Goal: Information Seeking & Learning: Learn about a topic

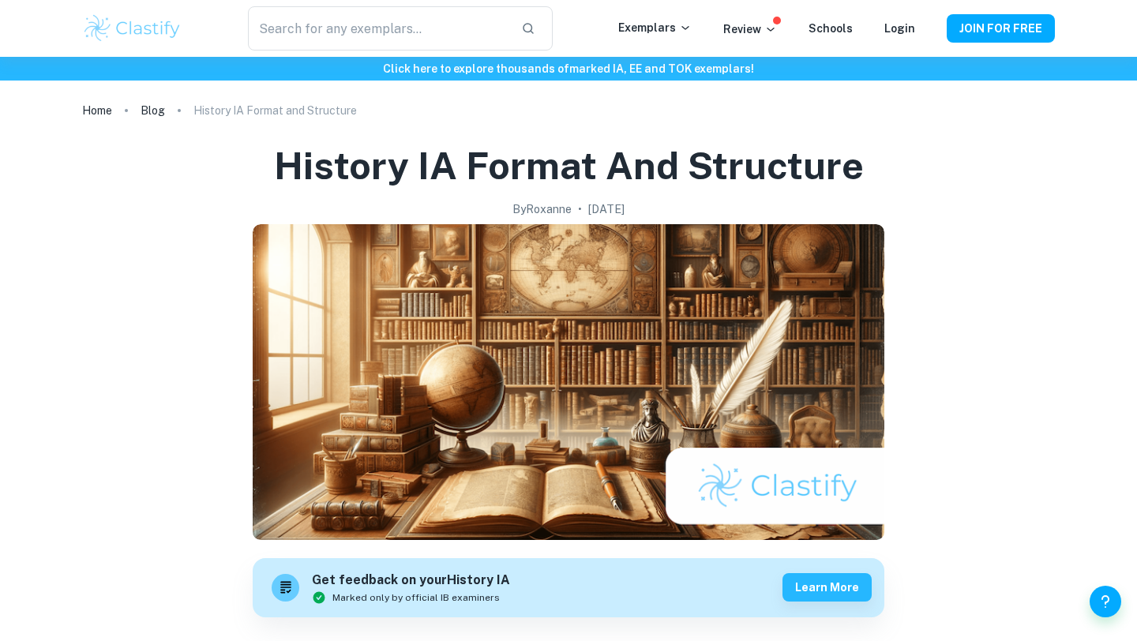
scroll to position [1508, 0]
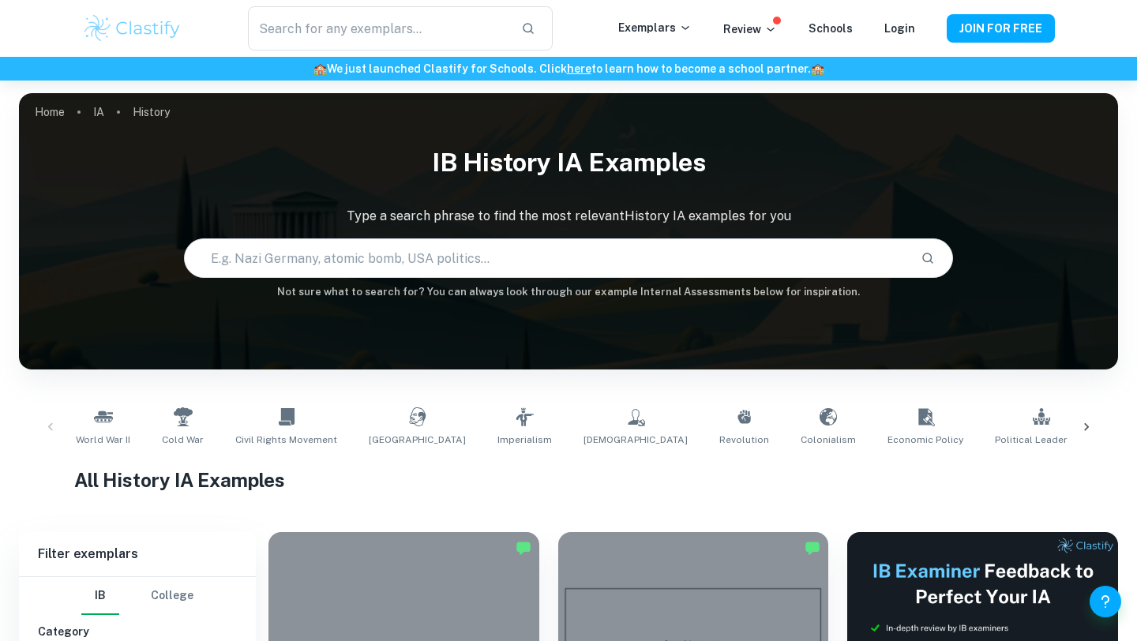
scroll to position [377, 0]
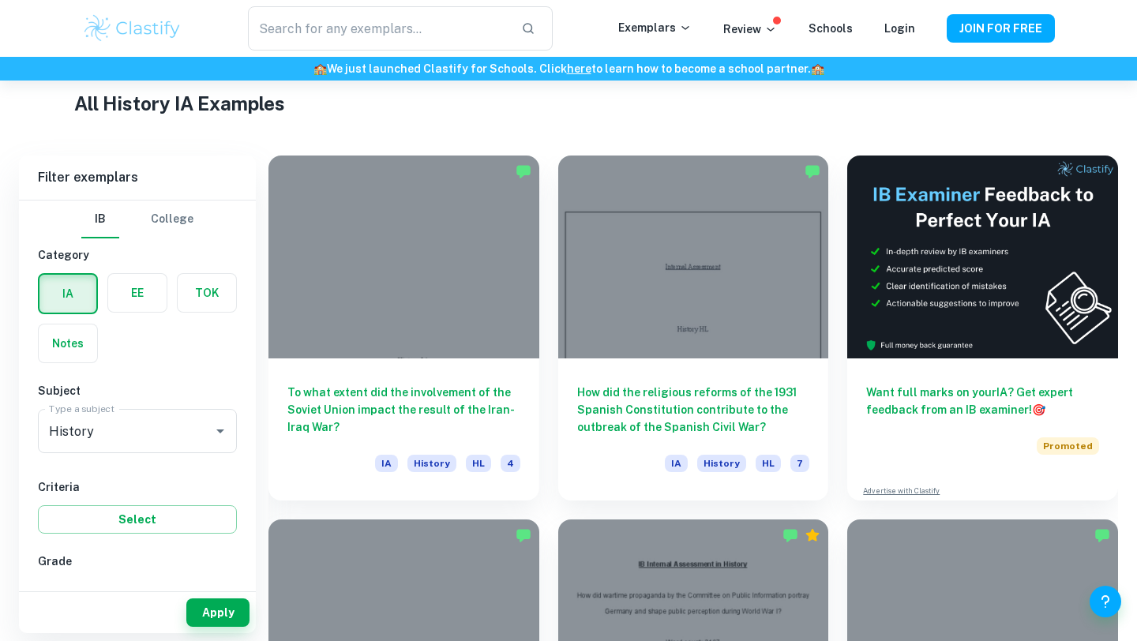
click at [631, 303] on div at bounding box center [693, 257] width 271 height 203
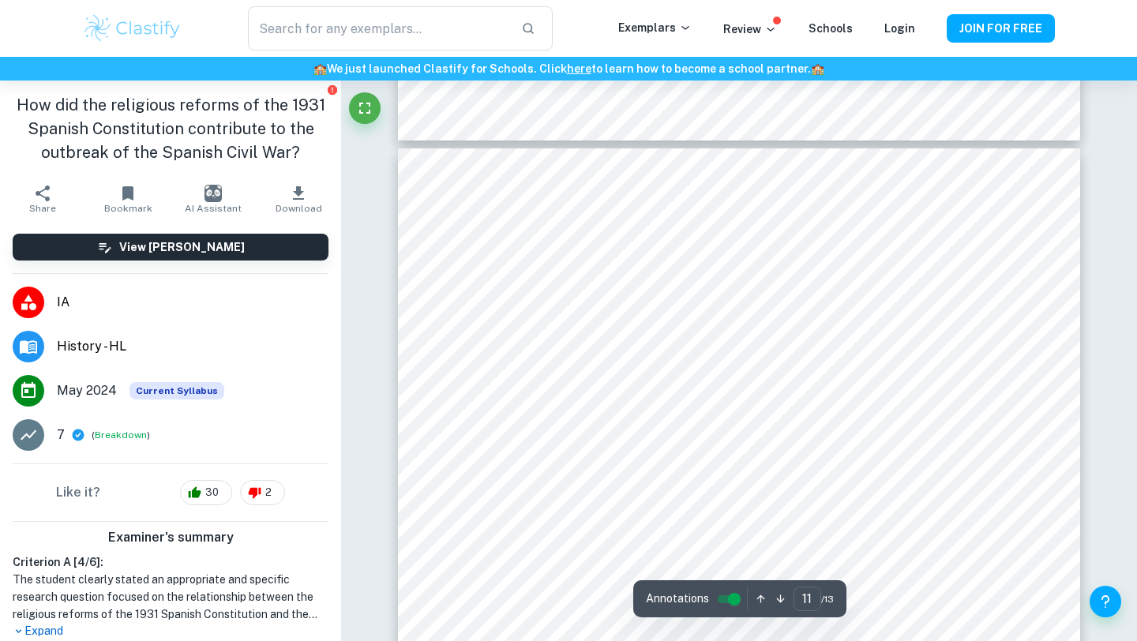
scroll to position [9878, 0]
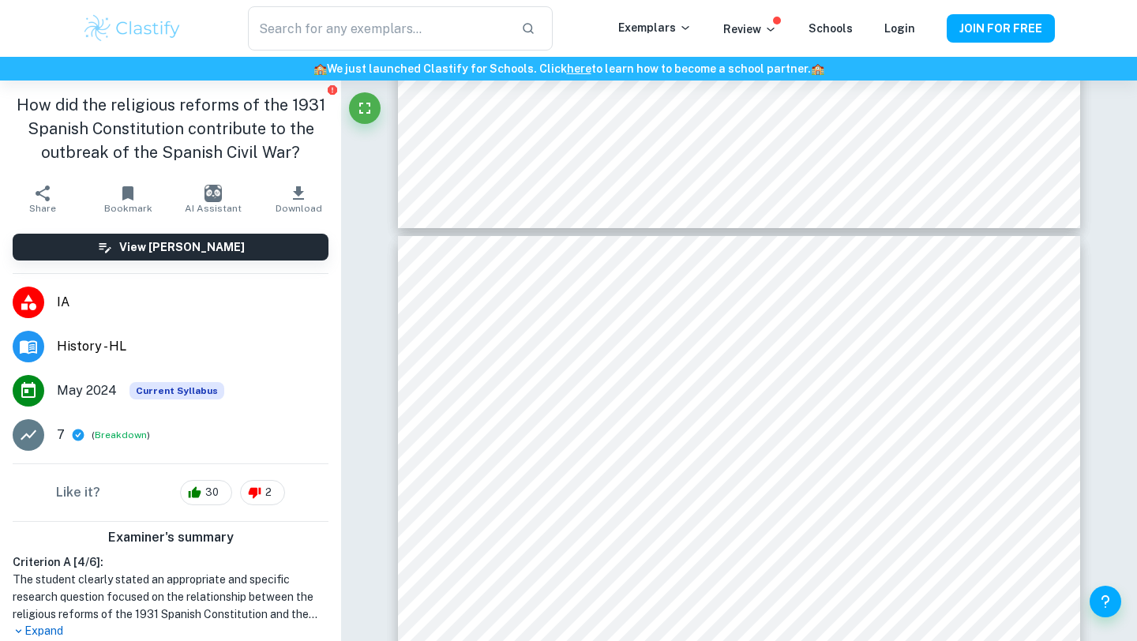
type input "10"
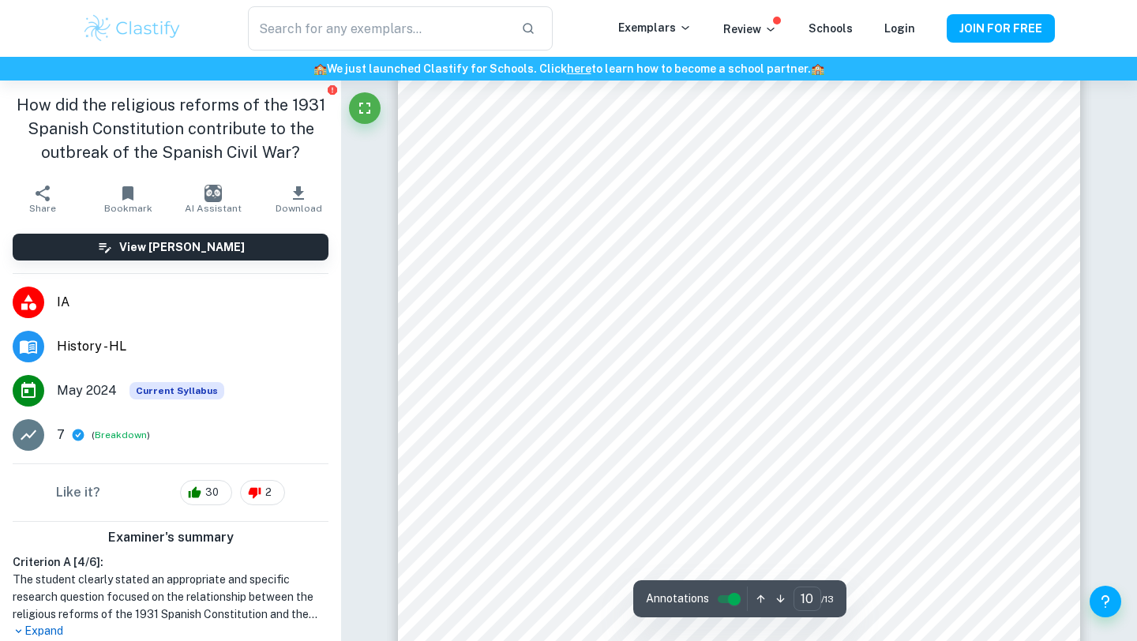
scroll to position [8975, 0]
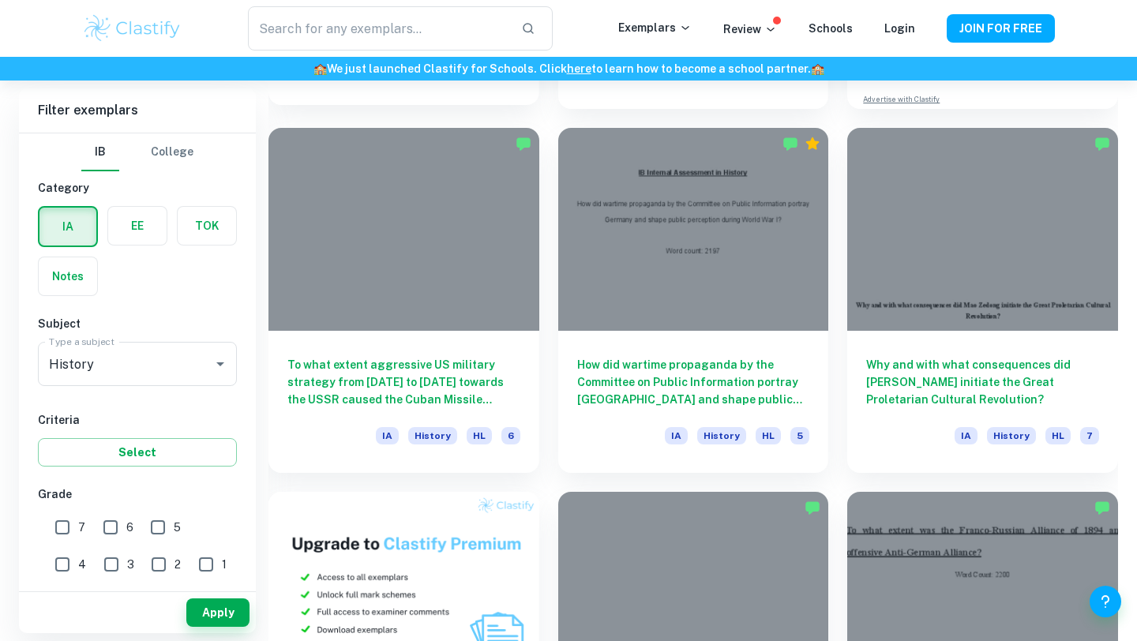
scroll to position [769, 0]
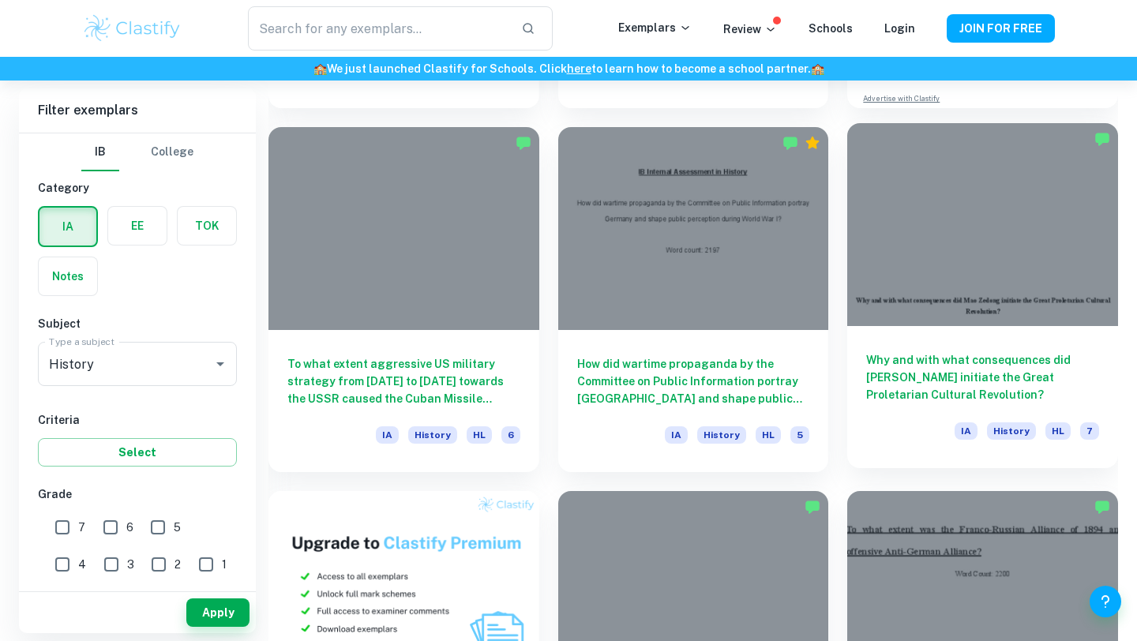
click at [1023, 292] on div at bounding box center [982, 224] width 271 height 203
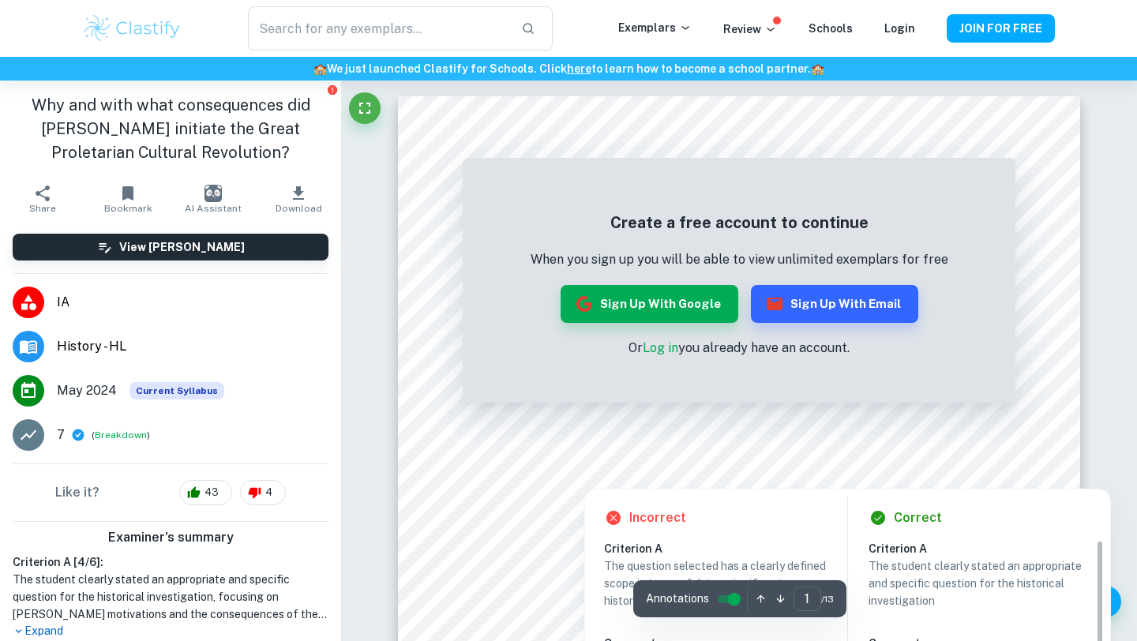
scroll to position [1337, 0]
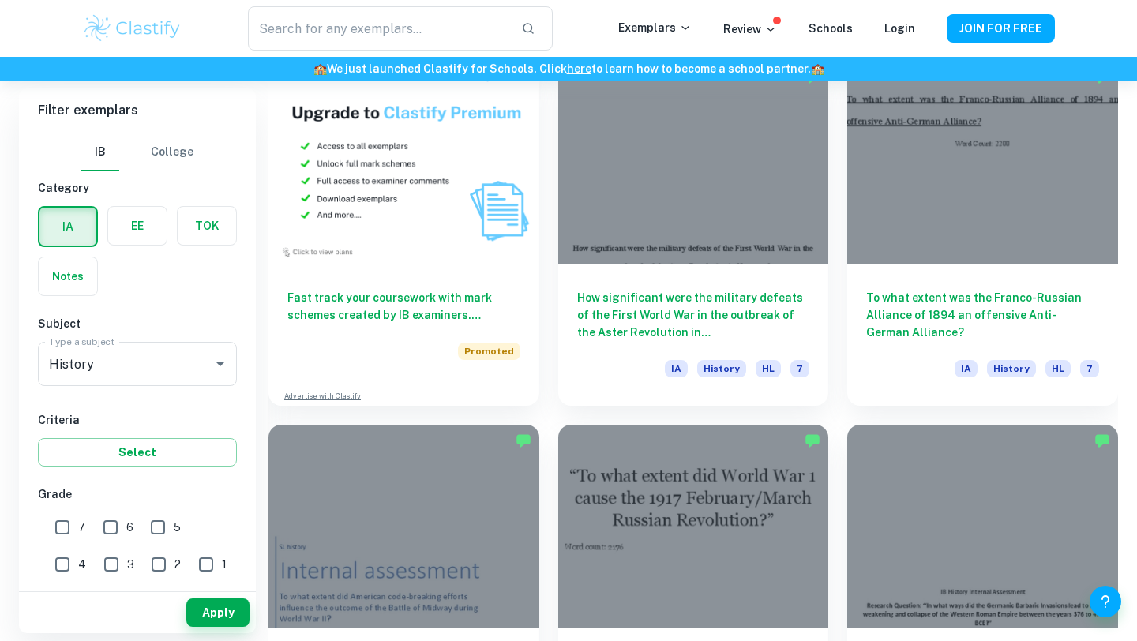
scroll to position [1201, 0]
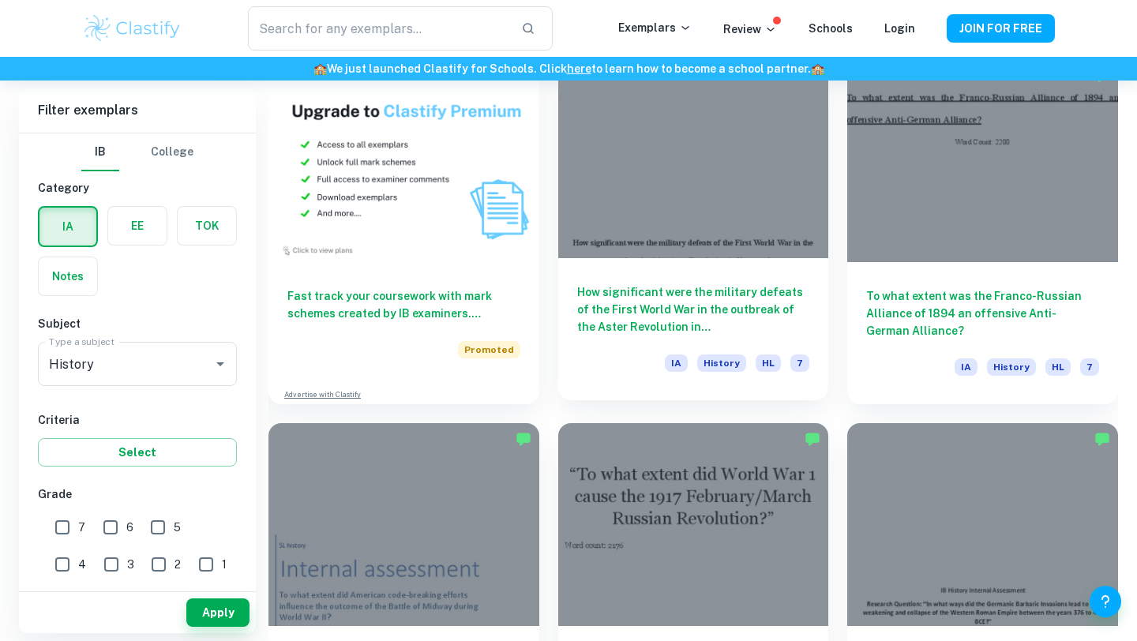
click at [650, 305] on h6 "How significant were the military defeats of the First World War in the outbrea…" at bounding box center [693, 309] width 233 height 52
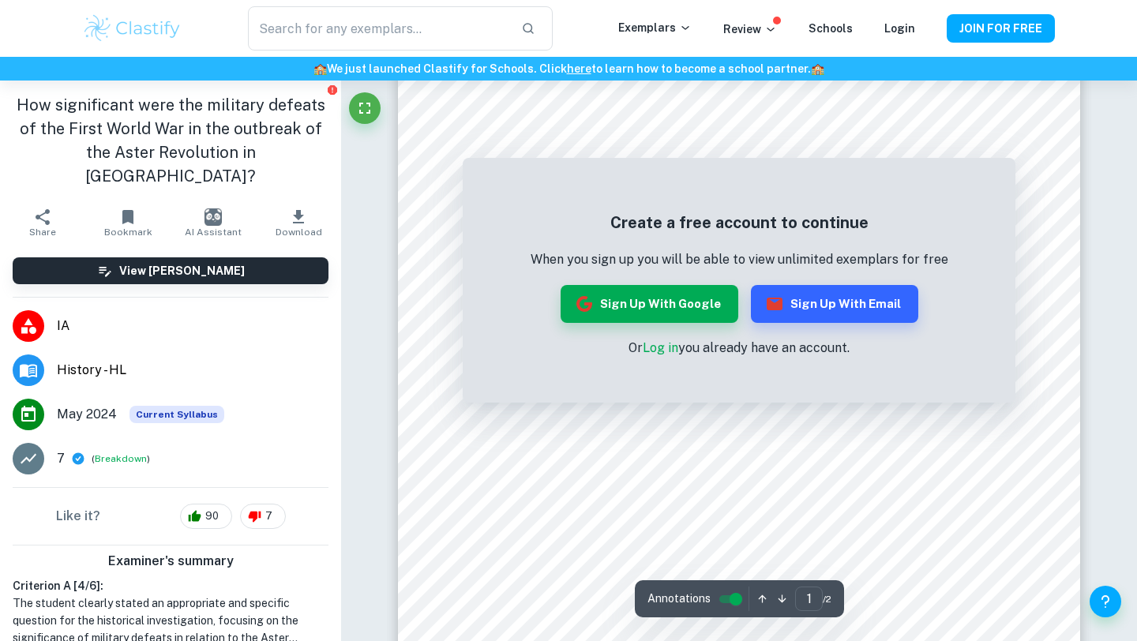
scroll to position [1498, 0]
